Goal: Navigation & Orientation: Find specific page/section

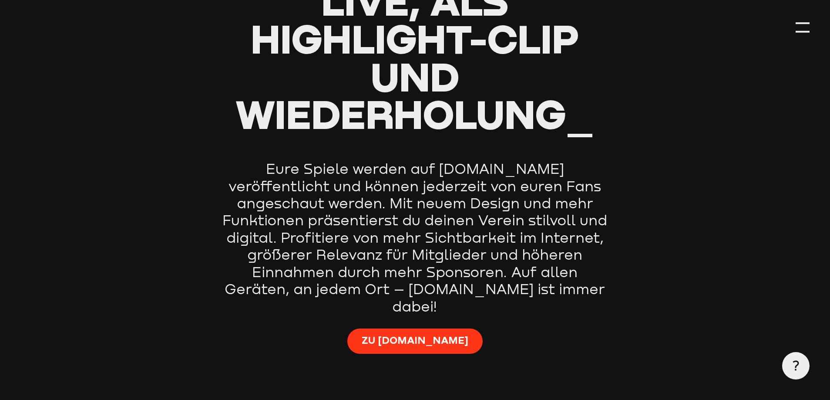
type input "0.8"
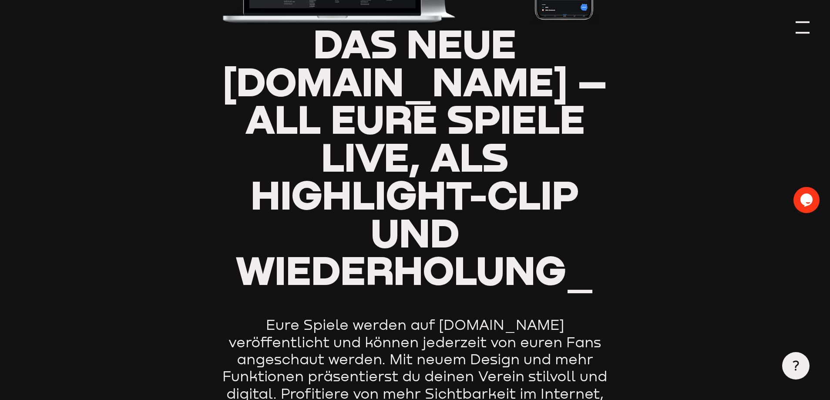
click at [800, 29] on div at bounding box center [803, 27] width 14 height 14
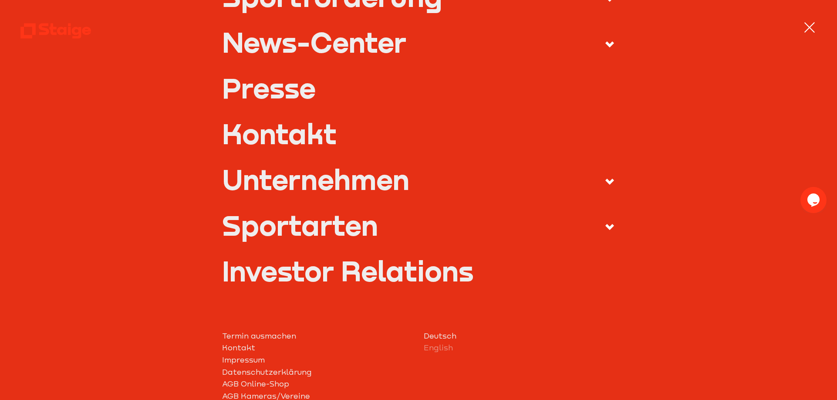
scroll to position [319, 0]
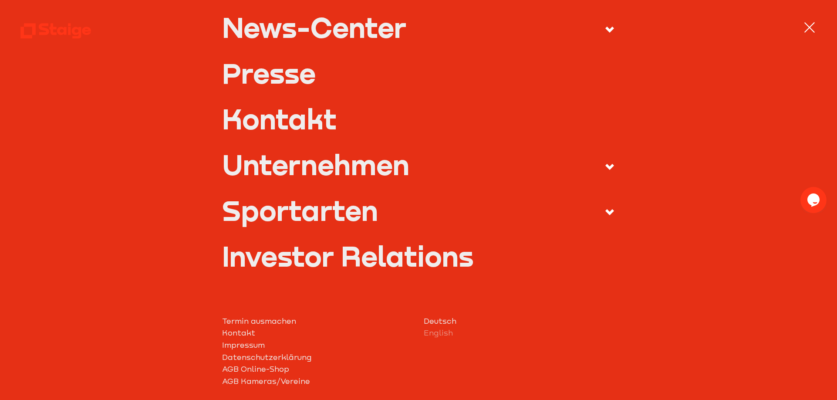
click at [604, 209] on icon at bounding box center [609, 212] width 10 height 10
click at [0, 0] on input "Sportarten" at bounding box center [0, 0] width 0 height 0
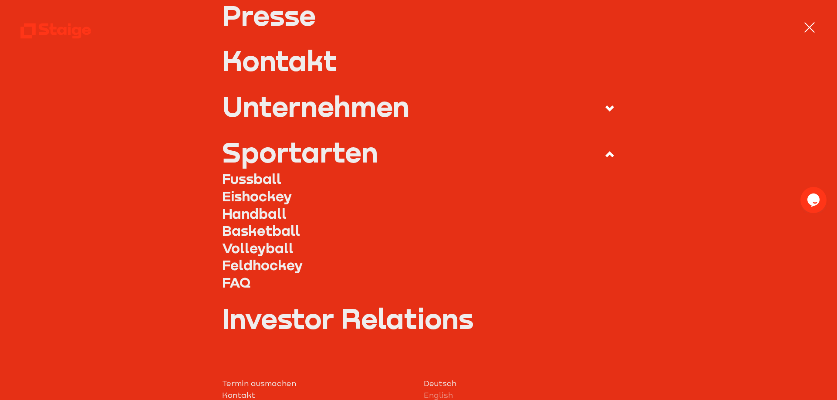
scroll to position [261, 0]
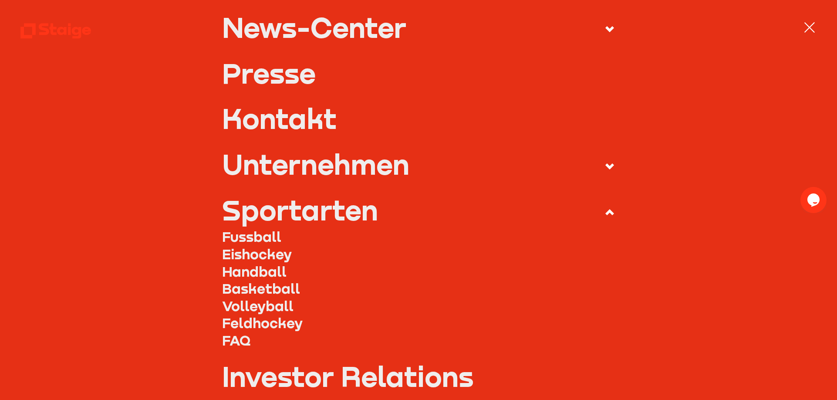
click at [247, 235] on link "Fussball" at bounding box center [418, 236] width 393 height 17
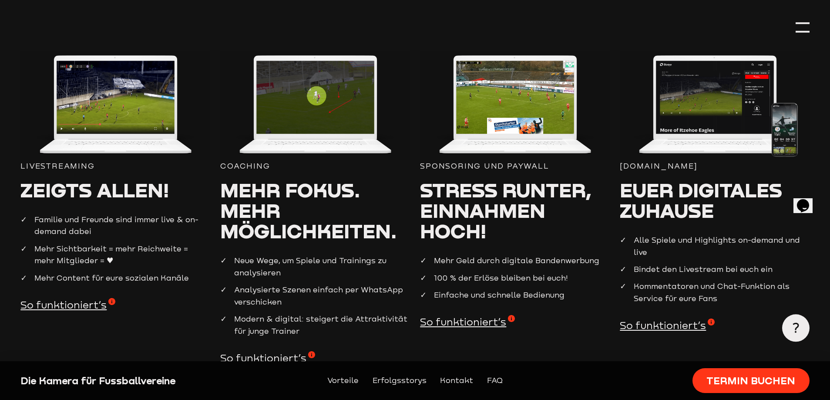
scroll to position [929, 0]
